Goal: Information Seeking & Learning: Check status

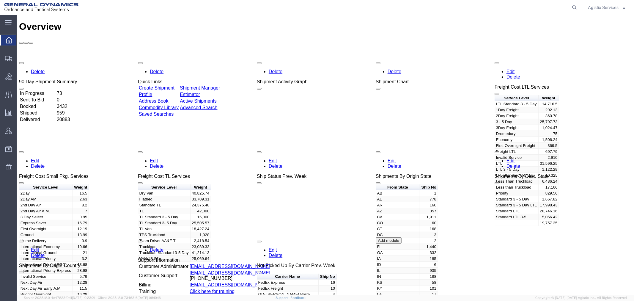
click at [609, 7] on span "Agistix Services" at bounding box center [603, 7] width 31 height 7
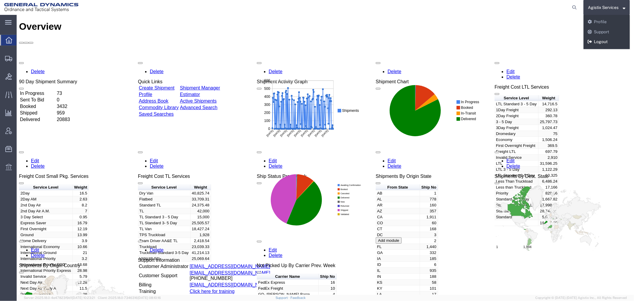
click at [602, 40] on link "Logout" at bounding box center [607, 42] width 46 height 10
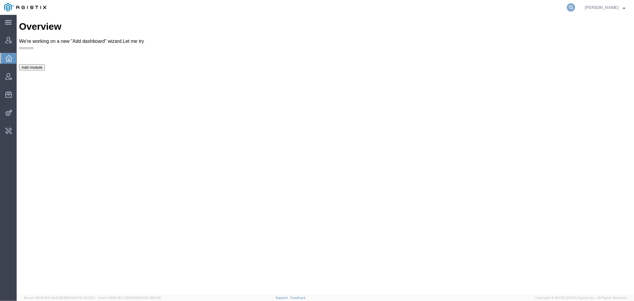
click at [575, 5] on icon at bounding box center [571, 7] width 8 height 8
paste input "113202"
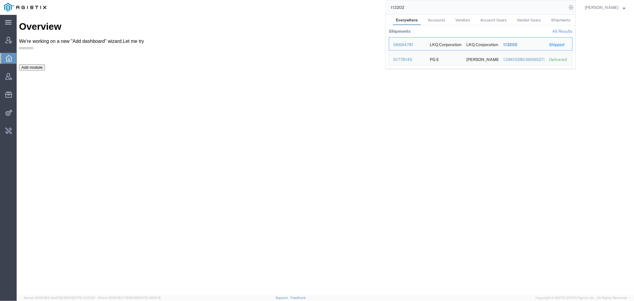
drag, startPoint x: 428, startPoint y: 6, endPoint x: 320, endPoint y: 5, distance: 108.2
click at [323, 5] on div "113202 Everywhere Accounts Vendors Account Users Vendor Users Shipments Shipmen…" at bounding box center [314, 7] width 526 height 15
paste input "884032360688"
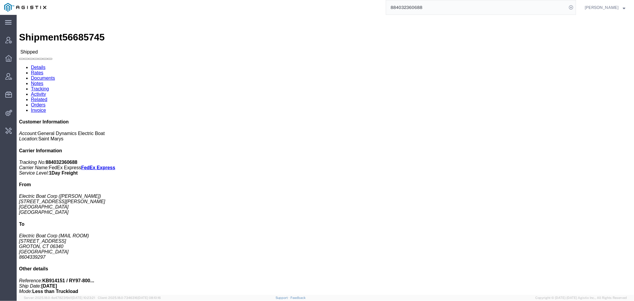
drag, startPoint x: 437, startPoint y: 9, endPoint x: 173, endPoint y: 9, distance: 264.3
click at [261, 9] on div "884032360688" at bounding box center [314, 7] width 526 height 15
paste input "66"
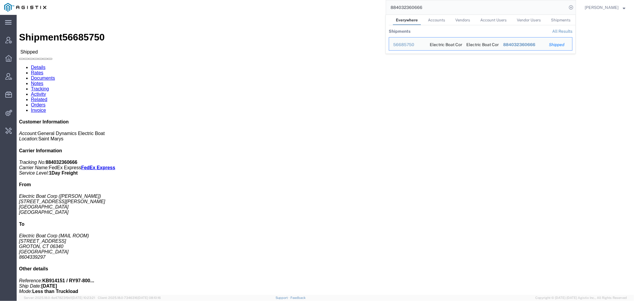
drag, startPoint x: 452, startPoint y: 4, endPoint x: 290, endPoint y: 10, distance: 161.9
click at [292, 10] on div "884032360666 Everywhere Accounts Vendors Account Users Vendor Users Shipments S…" at bounding box center [314, 7] width 526 height 15
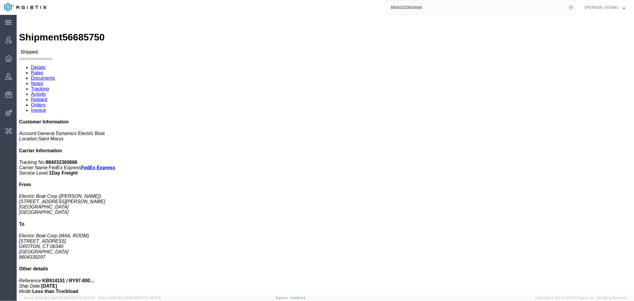
paste input "77"
drag, startPoint x: 445, startPoint y: 8, endPoint x: 297, endPoint y: 14, distance: 148.8
click at [342, 8] on div "884032360677" at bounding box center [314, 7] width 526 height 15
paste input "9297140941"
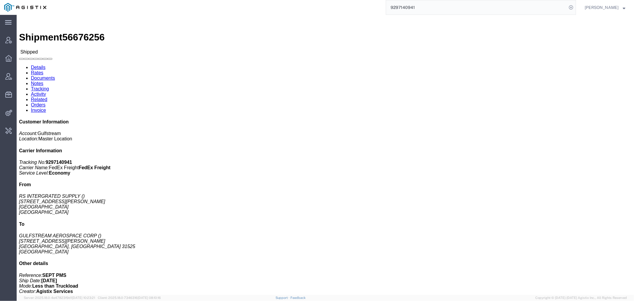
click link "Activity"
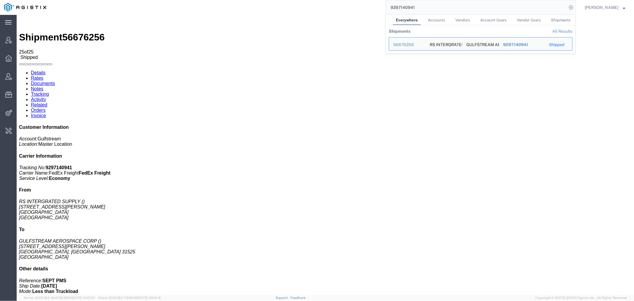
drag, startPoint x: 432, startPoint y: 8, endPoint x: 334, endPoint y: 9, distance: 97.8
click at [337, 9] on div "9297140941 Everywhere Accounts Vendors Account Users Vendor Users Shipments Shi…" at bounding box center [314, 7] width 526 height 15
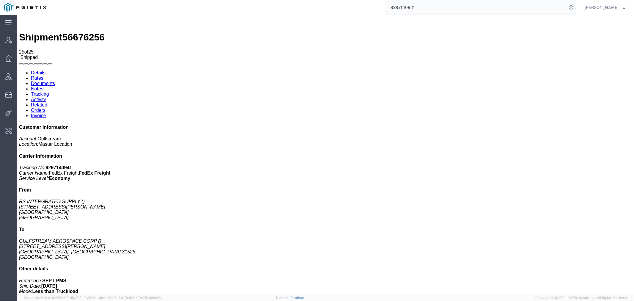
type input "i"
type input "offline@biomarin"
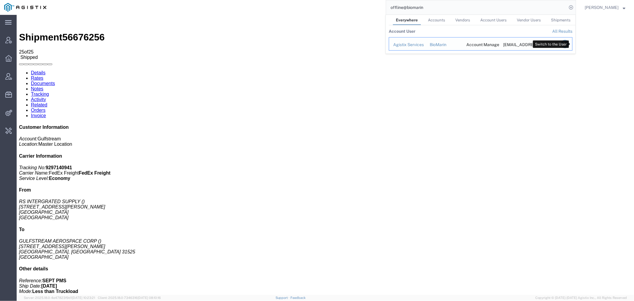
click at [569, 43] on icon "Search Results" at bounding box center [565, 44] width 8 height 8
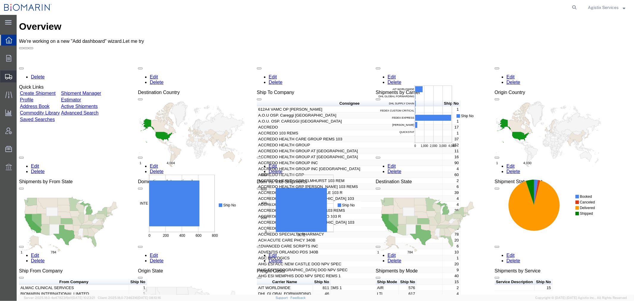
drag, startPoint x: 25, startPoint y: 89, endPoint x: 29, endPoint y: 88, distance: 3.7
click at [0, 0] on span "Shipment Manager" at bounding box center [0, 0] width 0 height 0
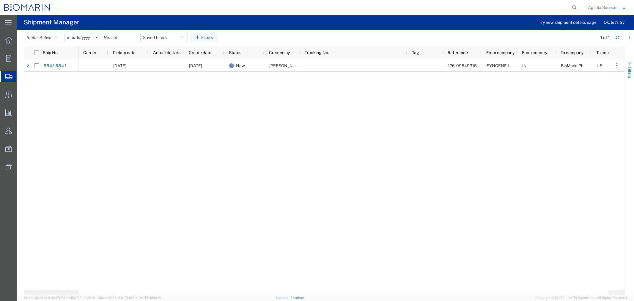
click at [630, 70] on span "Filters" at bounding box center [630, 73] width 5 height 12
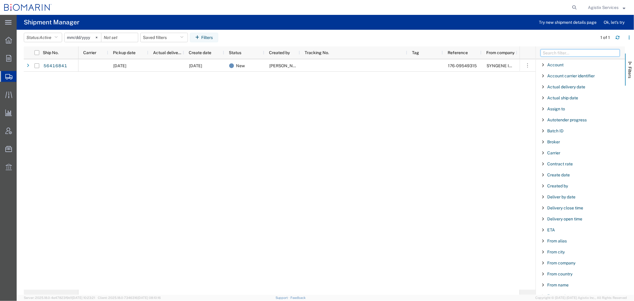
click at [552, 53] on input "Filter Columns Input" at bounding box center [580, 52] width 79 height 7
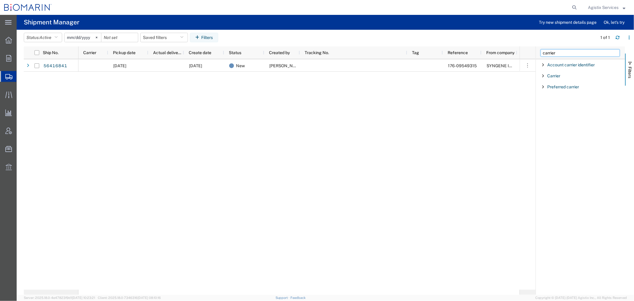
type input "carrier"
click at [542, 77] on span "Filter List 3 Filters" at bounding box center [543, 75] width 5 height 5
click at [562, 98] on div "starts with" at bounding box center [582, 96] width 85 height 24
click at [562, 102] on input "Filter Value" at bounding box center [583, 100] width 78 height 7
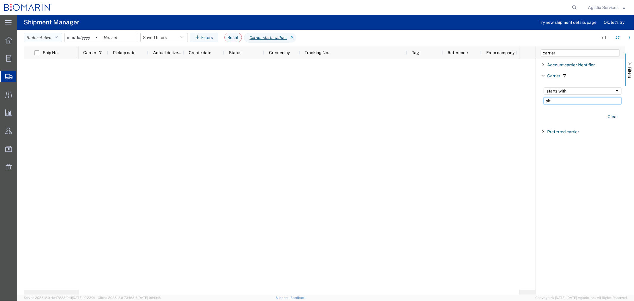
type input "ait"
click at [51, 35] on span "Active" at bounding box center [46, 37] width 12 height 5
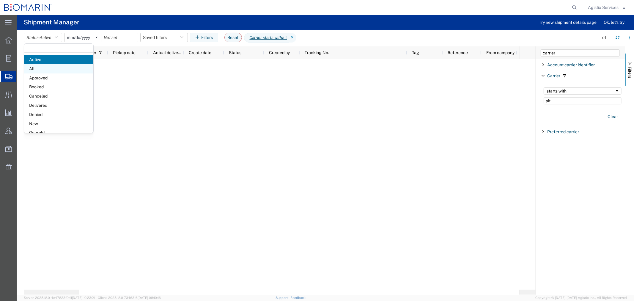
click at [43, 68] on span "All" at bounding box center [58, 68] width 69 height 9
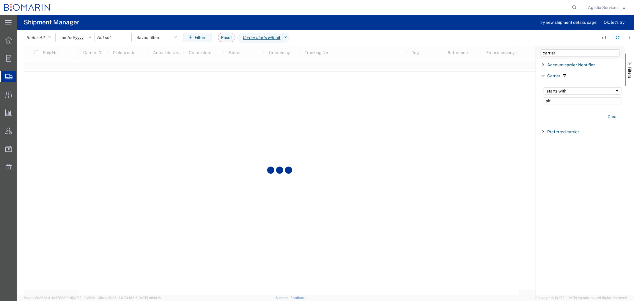
click at [63, 35] on input "[DATE]" at bounding box center [76, 37] width 37 height 9
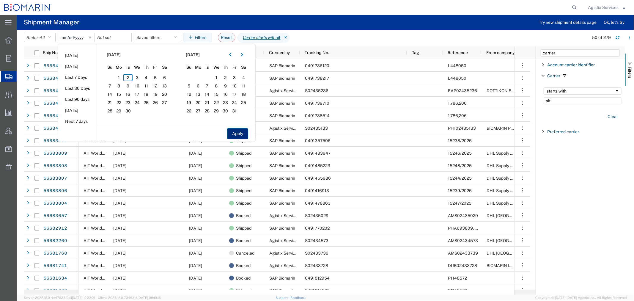
click at [236, 133] on button "Apply" at bounding box center [237, 133] width 21 height 11
type input "[DATE]"
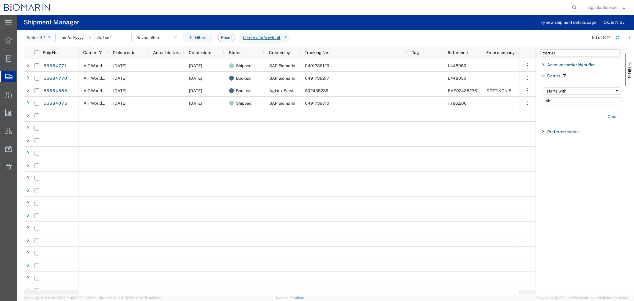
click at [35, 35] on button "Status: All" at bounding box center [40, 38] width 32 height 10
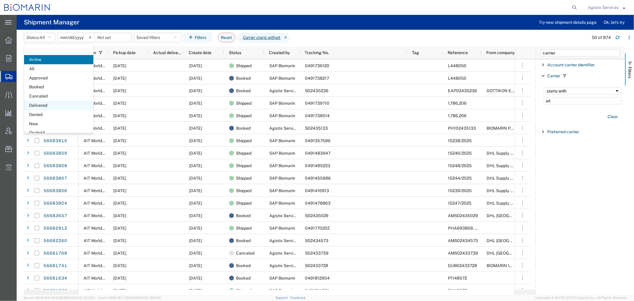
click at [51, 101] on span "Delivered" at bounding box center [58, 105] width 69 height 9
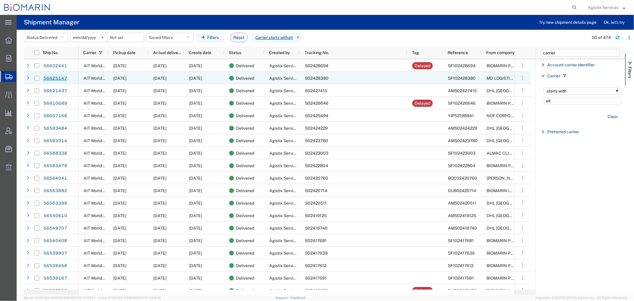
click at [45, 77] on link "56625147" at bounding box center [55, 79] width 24 height 10
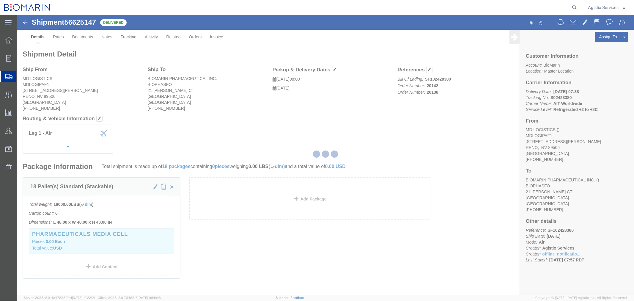
click at [26, 24] on div at bounding box center [325, 155] width 617 height 280
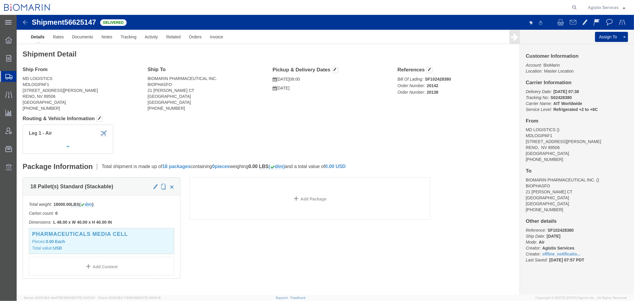
click img
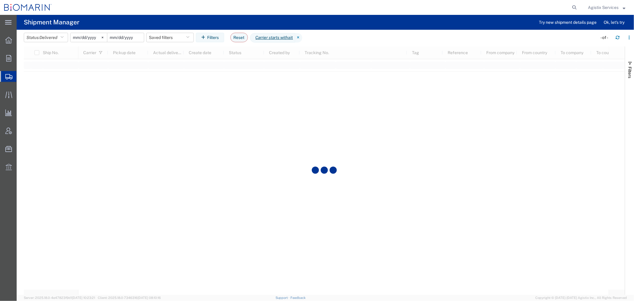
click at [133, 38] on input "date" at bounding box center [125, 37] width 37 height 9
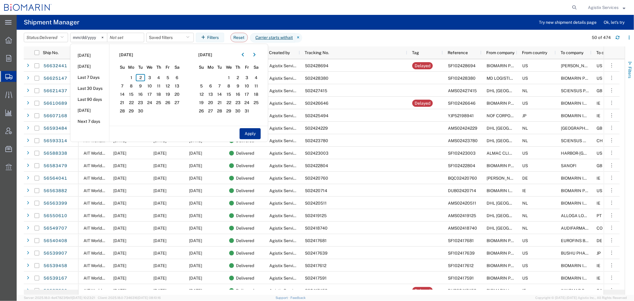
click at [633, 66] on button "Filters" at bounding box center [629, 70] width 9 height 32
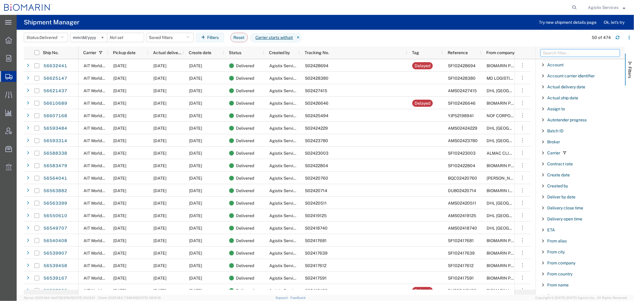
click at [592, 53] on input "Filter Columns Input" at bounding box center [580, 52] width 79 height 7
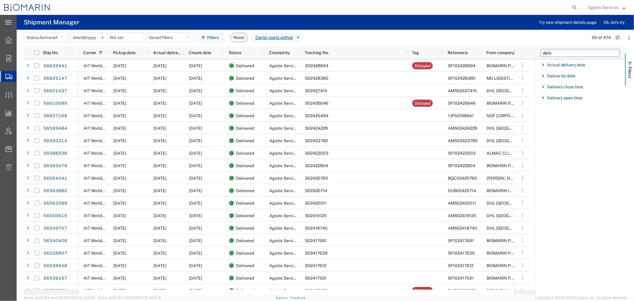
type input "deliv"
click at [544, 67] on span "Filter List 4 Filters" at bounding box center [543, 64] width 5 height 5
click at [561, 79] on div "equal" at bounding box center [581, 80] width 68 height 5
click at [558, 90] on input "Filter List 4 Filters" at bounding box center [583, 90] width 78 height 8
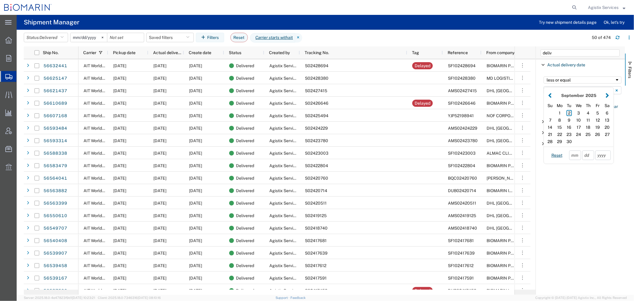
click at [548, 96] on button "Filter List 4 Filters" at bounding box center [550, 95] width 6 height 7
drag, startPoint x: 548, startPoint y: 96, endPoint x: 552, endPoint y: 96, distance: 4.8
click at [552, 96] on button "Filter List 4 Filters" at bounding box center [550, 95] width 6 height 7
click at [562, 139] on div "30" at bounding box center [560, 141] width 10 height 7
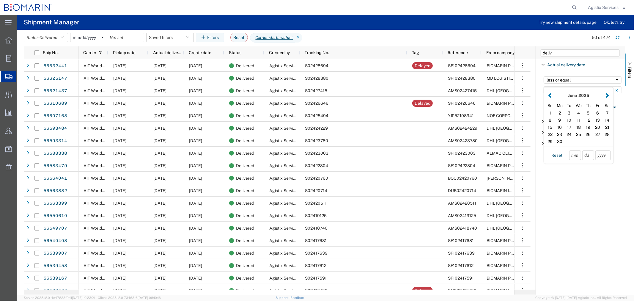
type input "[DATE]"
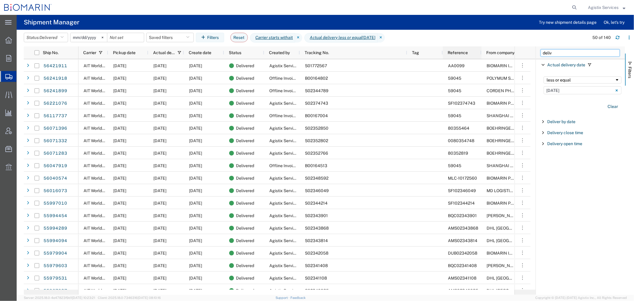
drag, startPoint x: 560, startPoint y: 53, endPoint x: 469, endPoint y: 53, distance: 91.6
click at [470, 53] on div "Ship No. Carrier Pickup date Actual delivery date Create date Status Created by…" at bounding box center [329, 170] width 610 height 248
type input "type"
click at [539, 75] on div "Type" at bounding box center [580, 75] width 89 height 11
click at [548, 174] on label "Rated" at bounding box center [583, 173] width 78 height 9
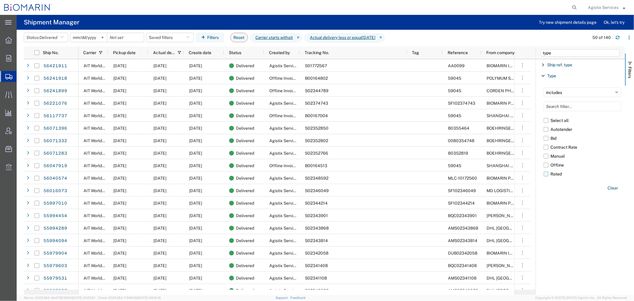
click at [0, 0] on input "Rated" at bounding box center [0, 0] width 0 height 0
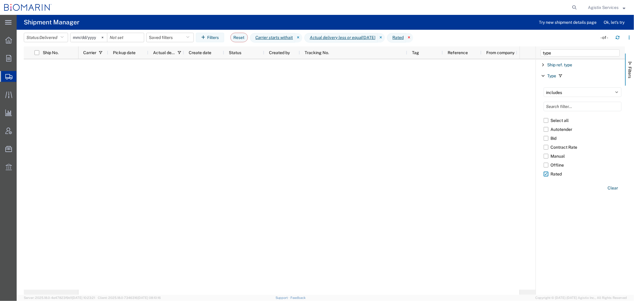
click at [413, 39] on icon at bounding box center [409, 38] width 7 height 10
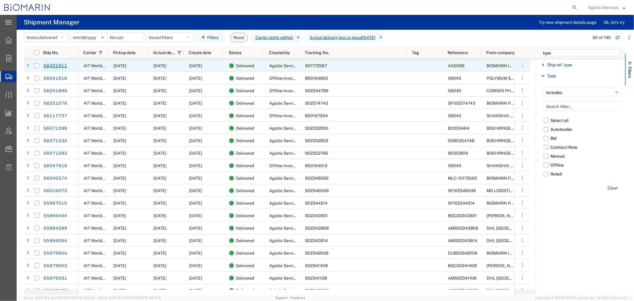
click at [57, 67] on link "56421911" at bounding box center [55, 66] width 24 height 10
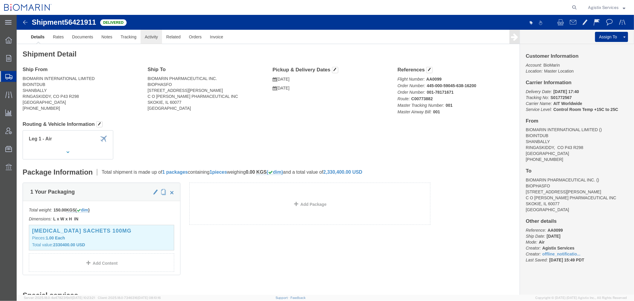
click link "Activity"
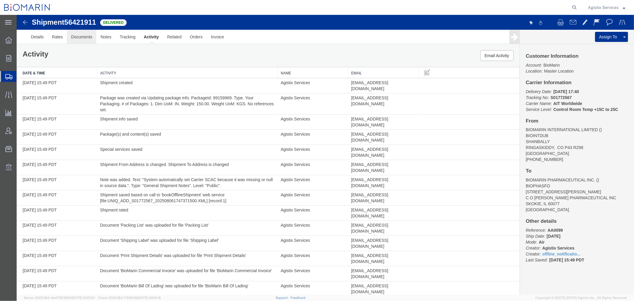
click at [77, 35] on link "Documents" at bounding box center [81, 36] width 29 height 14
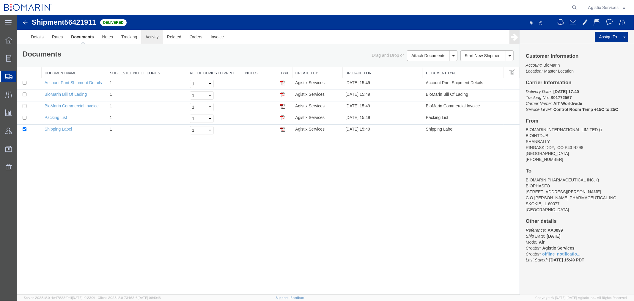
click at [151, 37] on link "Activity" at bounding box center [151, 36] width 21 height 14
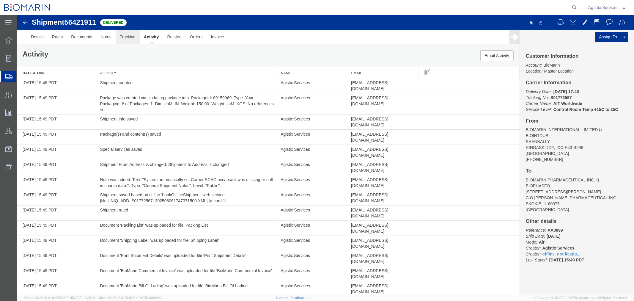
click at [136, 40] on link "Tracking" at bounding box center [127, 36] width 24 height 14
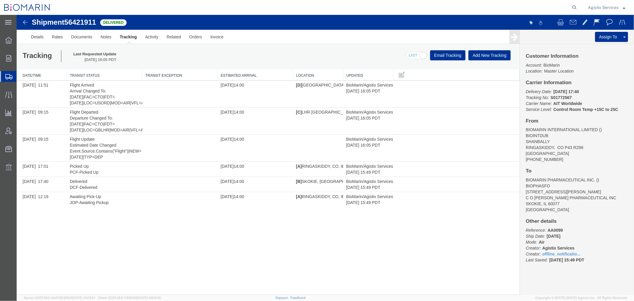
click at [25, 24] on img at bounding box center [24, 21] width 7 height 7
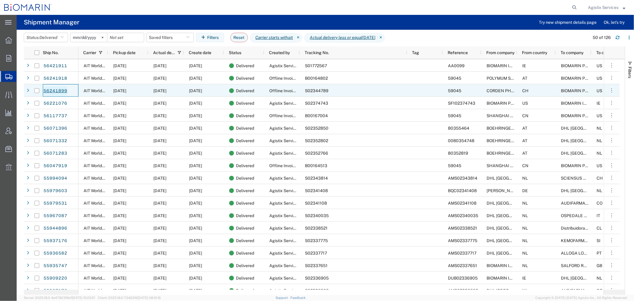
click at [55, 89] on link "56241899" at bounding box center [55, 91] width 24 height 10
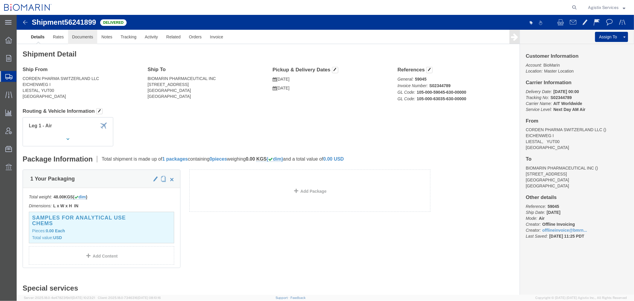
click link "Documents"
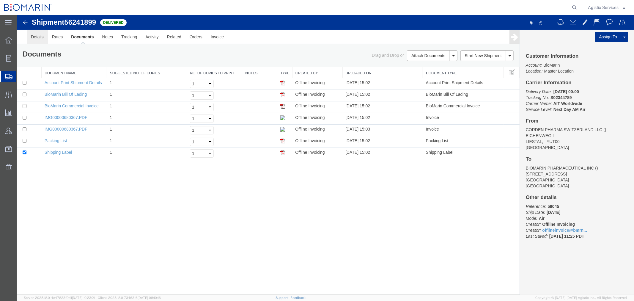
click at [37, 34] on link "Details" at bounding box center [36, 36] width 21 height 14
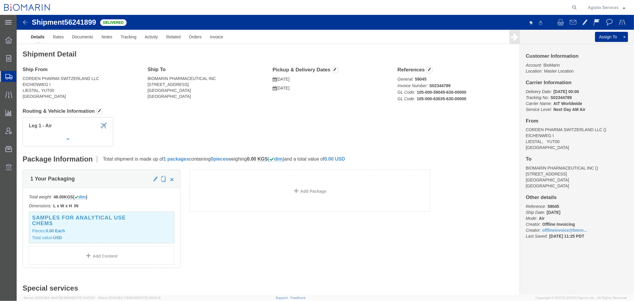
click b "S02344789"
copy b "S02344789"
click img
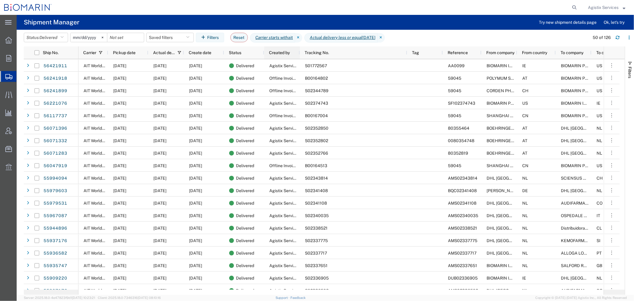
click at [281, 51] on span "Created by" at bounding box center [279, 52] width 21 height 5
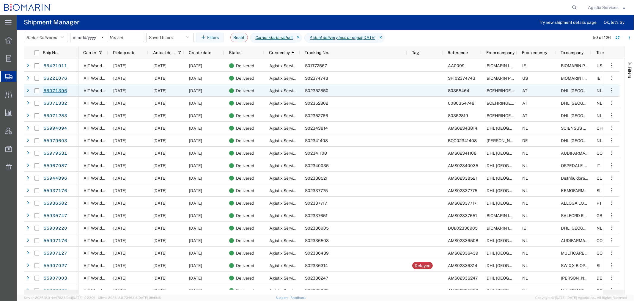
click at [46, 93] on link "56071396" at bounding box center [55, 91] width 24 height 10
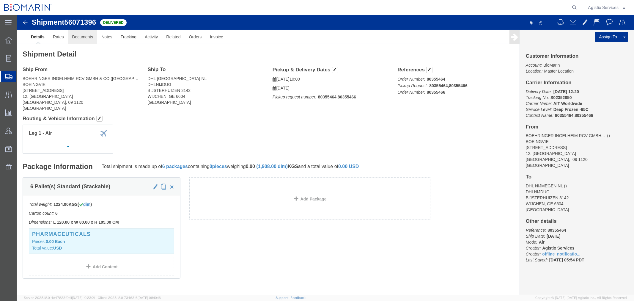
click link "Documents"
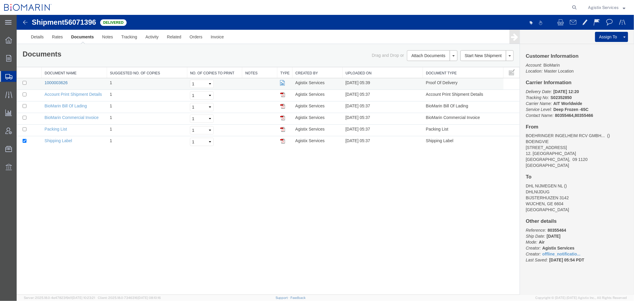
click at [53, 81] on link "1000003626" at bounding box center [55, 82] width 23 height 5
click at [577, 4] on icon at bounding box center [574, 7] width 8 height 8
paste input "S02340466"
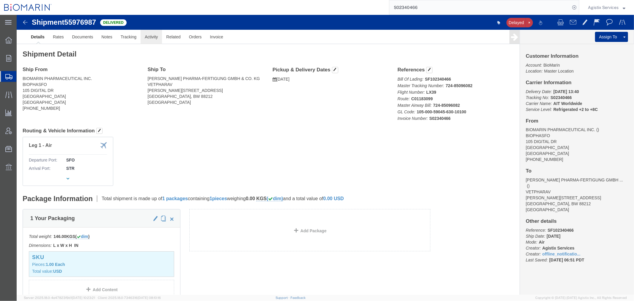
click link "Activity"
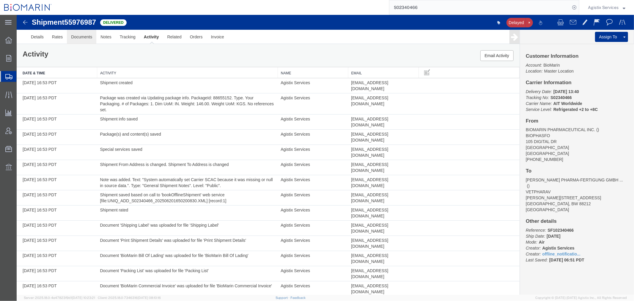
click at [73, 36] on link "Documents" at bounding box center [81, 36] width 29 height 14
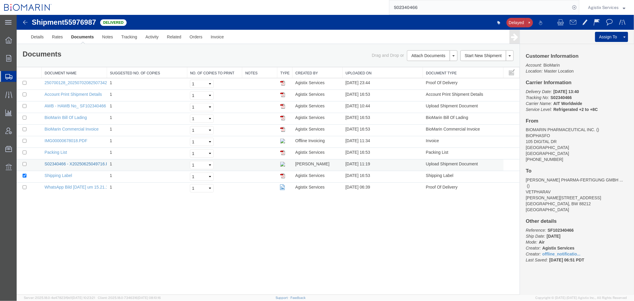
click at [84, 164] on link "S02340466 - X20250625049716.PDF" at bounding box center [79, 163] width 70 height 5
click at [307, 70] on th "Created by" at bounding box center [317, 72] width 50 height 11
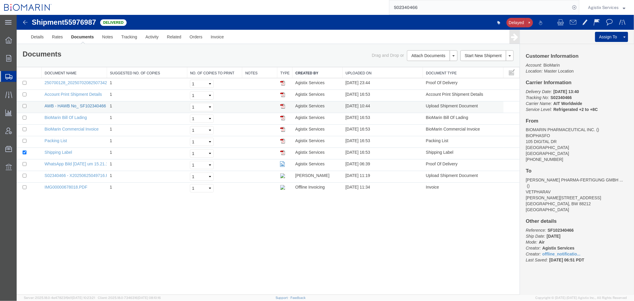
click at [88, 105] on link "AWB - HAWB No_ SF102340466" at bounding box center [75, 105] width 62 height 5
drag, startPoint x: 438, startPoint y: 1, endPoint x: 290, endPoint y: 4, distance: 148.4
click at [306, 2] on div "S02340466" at bounding box center [318, 7] width 524 height 15
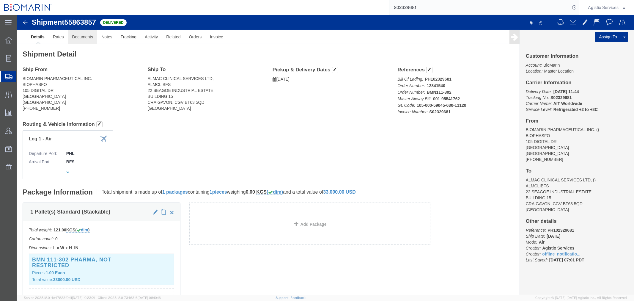
click link "Documents"
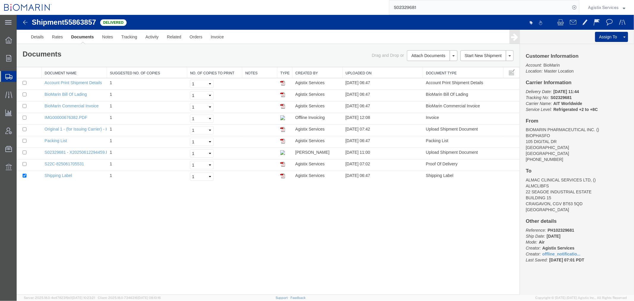
click at [309, 69] on th "Created by" at bounding box center [317, 72] width 50 height 11
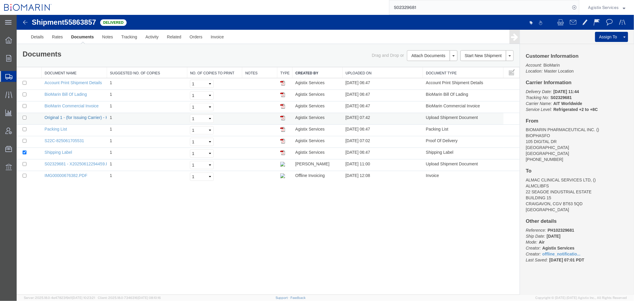
click at [79, 116] on link "Original 1 - (for Issuing Carrier) - HAWB No_ PH102329681" at bounding box center [99, 117] width 110 height 5
drag, startPoint x: 423, startPoint y: 7, endPoint x: 273, endPoint y: 9, distance: 149.2
click at [287, 9] on div "S02329681" at bounding box center [318, 7] width 524 height 15
type input "S02353259"
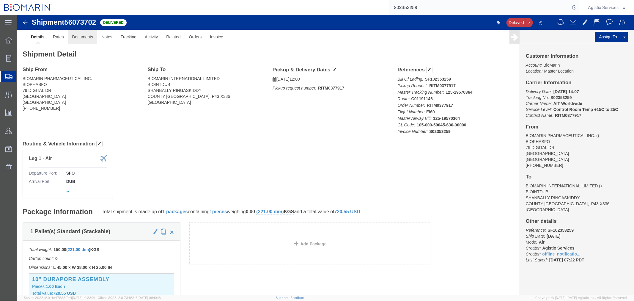
click link "Documents"
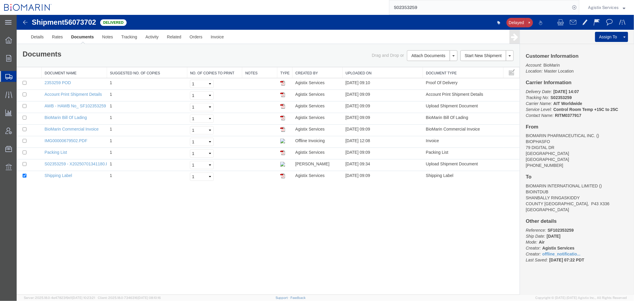
click at [308, 70] on th "Created by" at bounding box center [317, 72] width 50 height 11
click at [88, 105] on link "AWB - HAWB No_ SF102353259" at bounding box center [75, 105] width 62 height 5
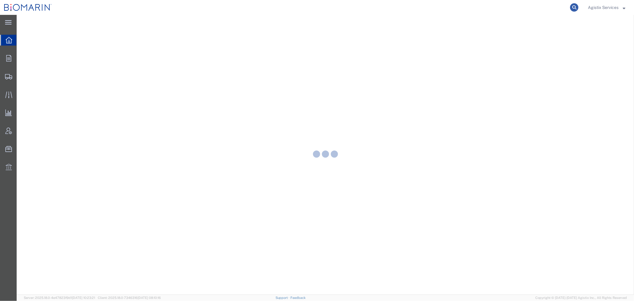
click at [570, 7] on icon at bounding box center [574, 7] width 8 height 8
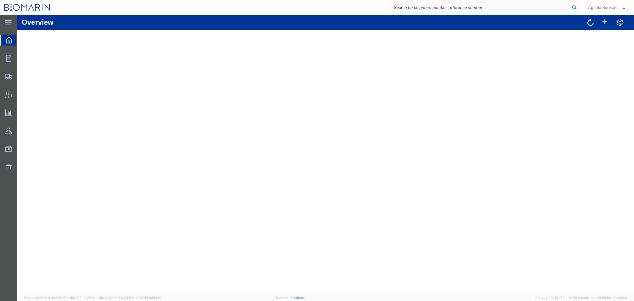
paste input "S02344789"
type input "S02344789"
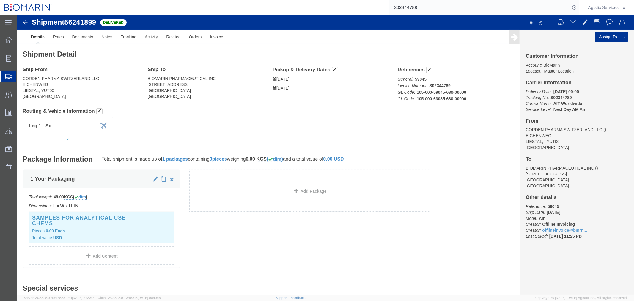
click img
